Goal: Communication & Community: Connect with others

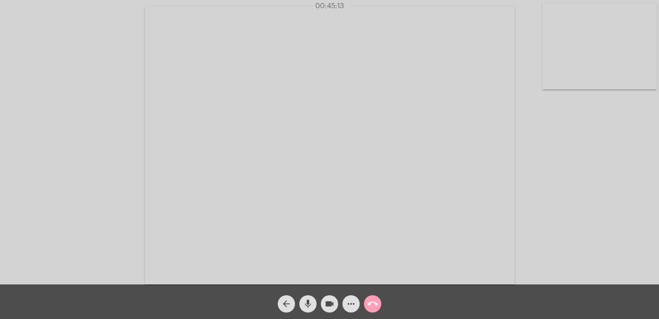
click at [367, 301] on button "call_end" at bounding box center [372, 303] width 17 height 17
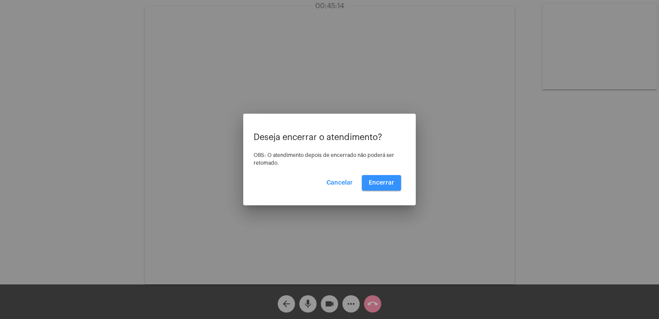
click at [394, 178] on button "Encerrar" at bounding box center [381, 183] width 39 height 16
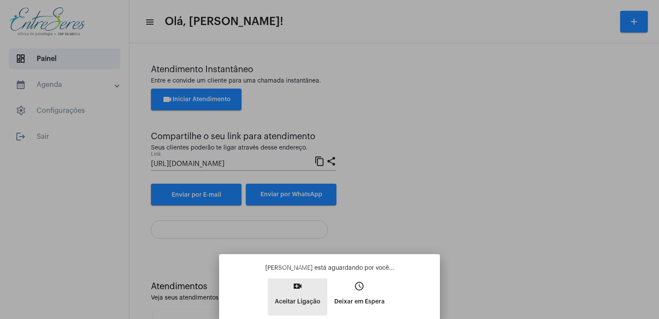
click at [295, 291] on mat-icon "video_call" at bounding box center [298, 286] width 10 height 10
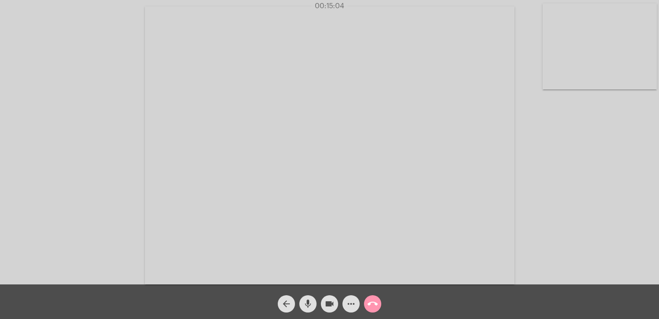
click at [603, 59] on video at bounding box center [600, 46] width 114 height 86
click at [116, 148] on video at bounding box center [115, 144] width 114 height 86
click at [373, 304] on mat-icon "call_end" at bounding box center [373, 303] width 10 height 10
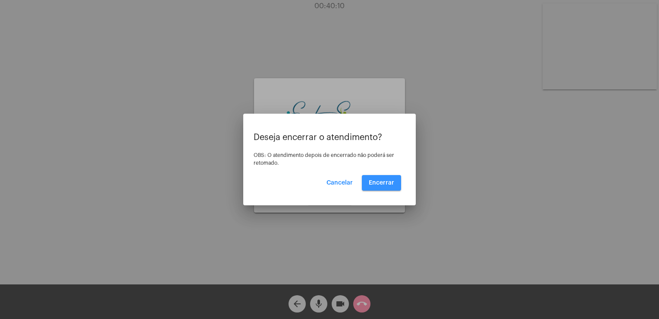
click at [383, 180] on span "Encerrar" at bounding box center [381, 183] width 25 height 6
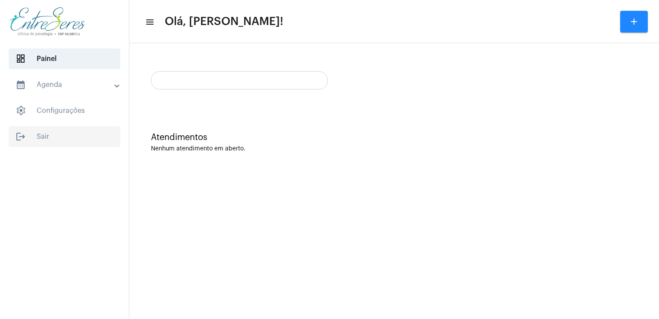
click at [36, 140] on span "logout Sair" at bounding box center [65, 136] width 112 height 21
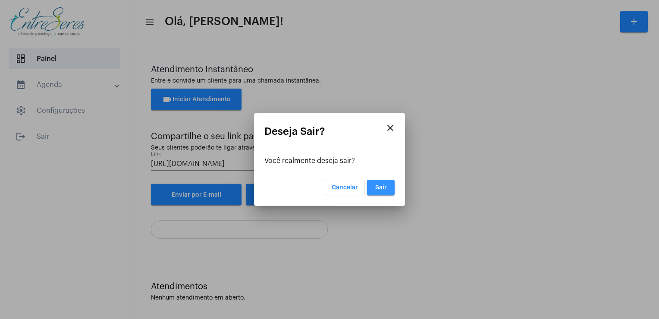
click at [384, 190] on span "Sair" at bounding box center [381, 187] width 12 height 6
